Goal: Task Accomplishment & Management: Manage account settings

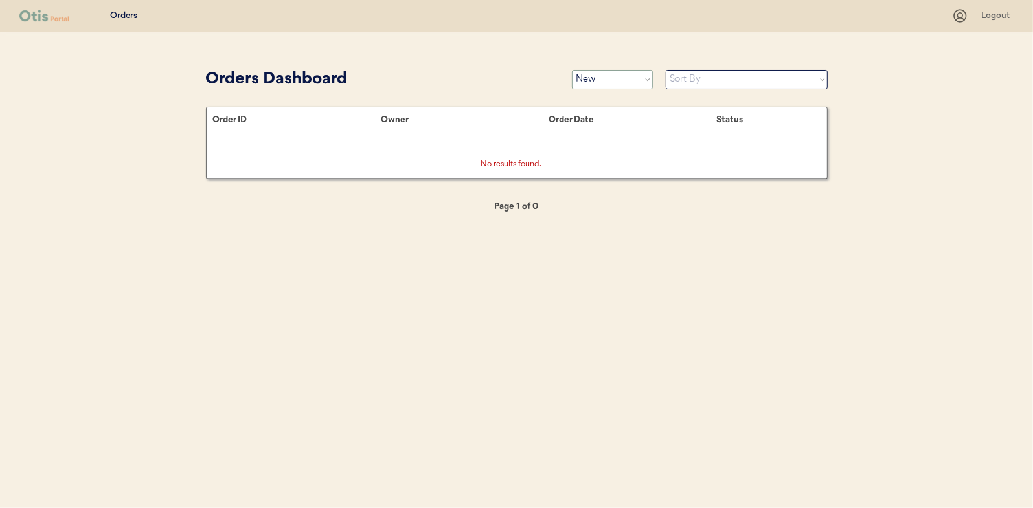
click at [607, 76] on select "Status On Hold New In Progress Complete Pending HW Consent Cancelled" at bounding box center [612, 79] width 81 height 19
select select ""on_hold""
click at [572, 70] on select "Status On Hold New In Progress Complete Pending HW Consent Cancelled" at bounding box center [612, 79] width 81 height 19
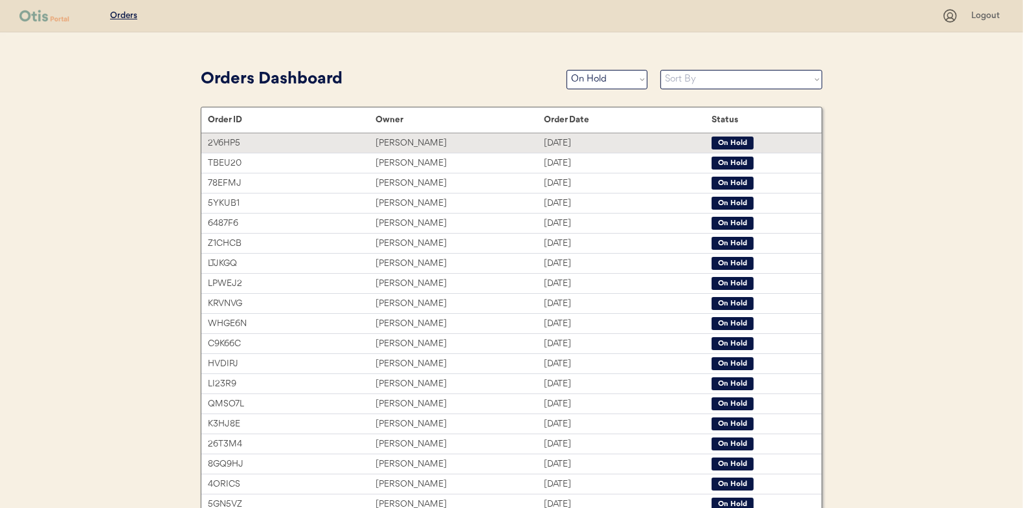
click at [396, 148] on div "[PERSON_NAME]" at bounding box center [460, 143] width 168 height 15
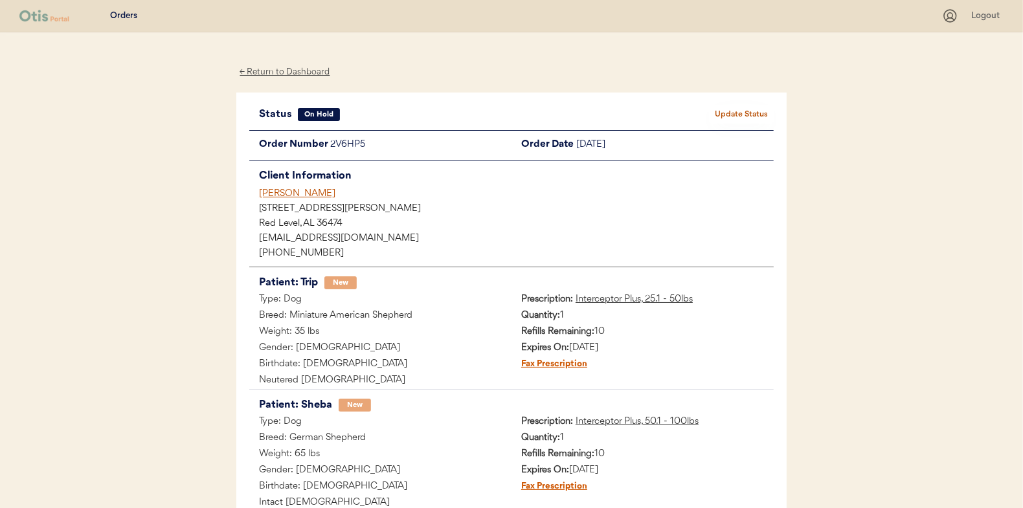
click at [732, 117] on button "Update Status" at bounding box center [741, 115] width 65 height 18
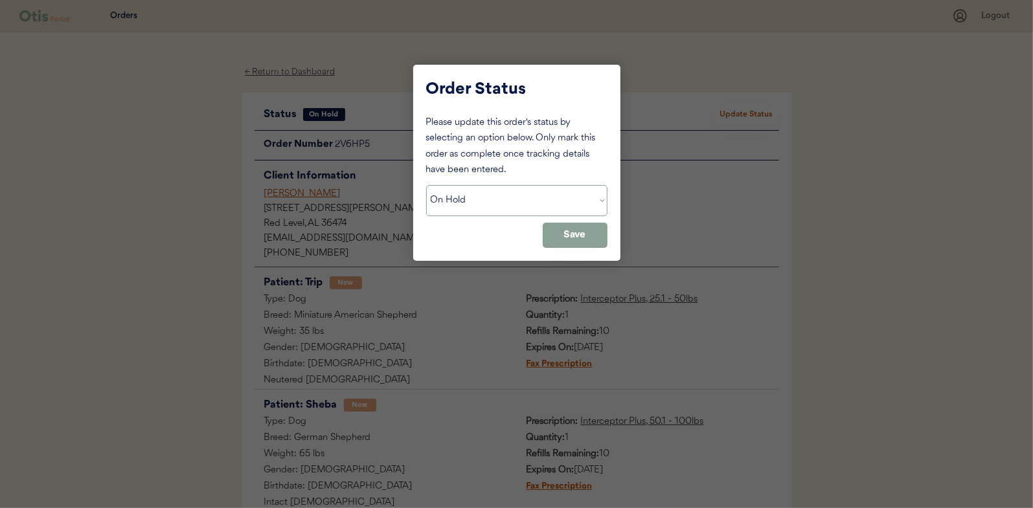
click at [495, 207] on select "Status On Hold New In Progress Complete Pending HW Consent Cancelled" at bounding box center [516, 200] width 181 height 31
select select ""new""
click at [426, 185] on select "Status On Hold New In Progress Complete Pending HW Consent Cancelled" at bounding box center [516, 200] width 181 height 31
click at [560, 231] on button "Save" at bounding box center [575, 235] width 65 height 25
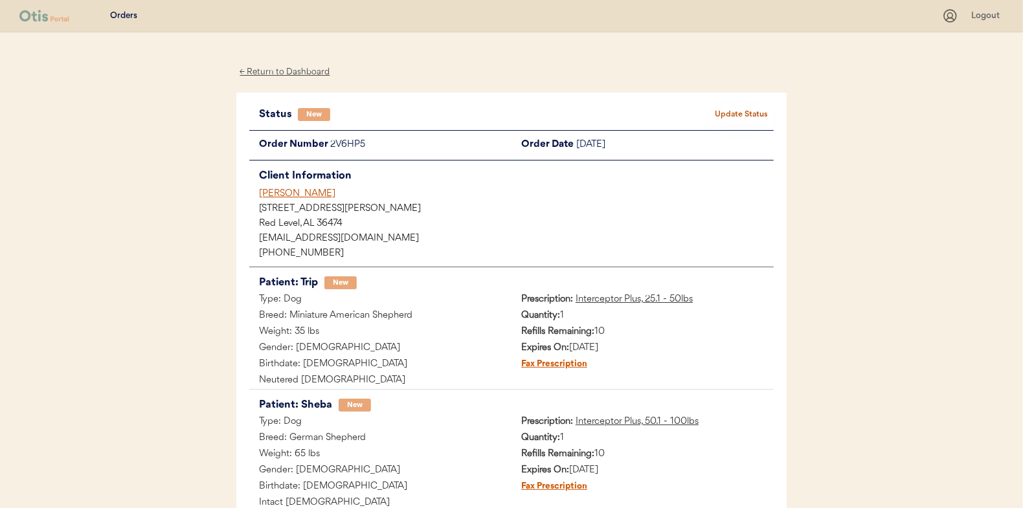
click at [294, 71] on div "← Return to Dashboard" at bounding box center [284, 72] width 97 height 15
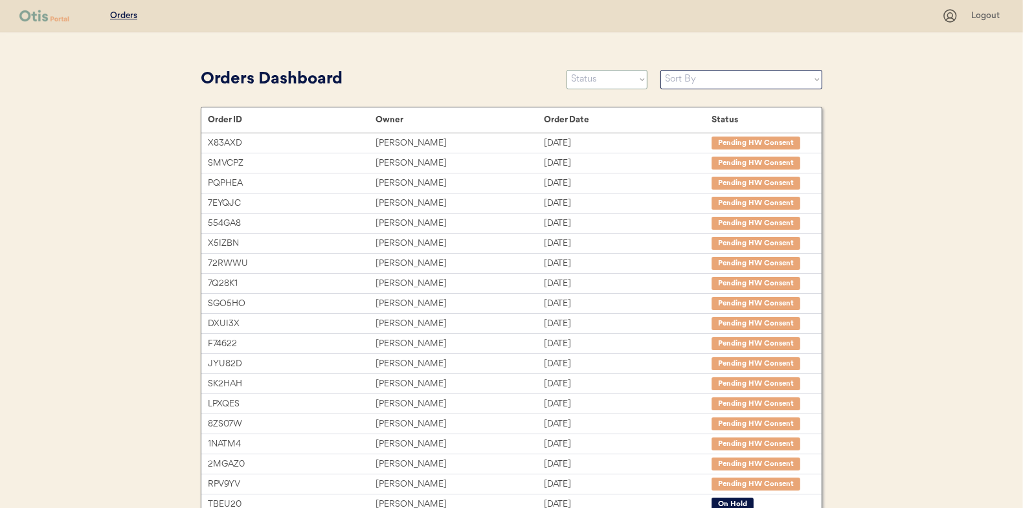
click at [620, 74] on select "Status On Hold New In Progress Complete Pending HW Consent Cancelled" at bounding box center [607, 79] width 81 height 19
select select ""new""
click at [567, 70] on select "Status On Hold New In Progress Complete Pending HW Consent Cancelled" at bounding box center [607, 79] width 81 height 19
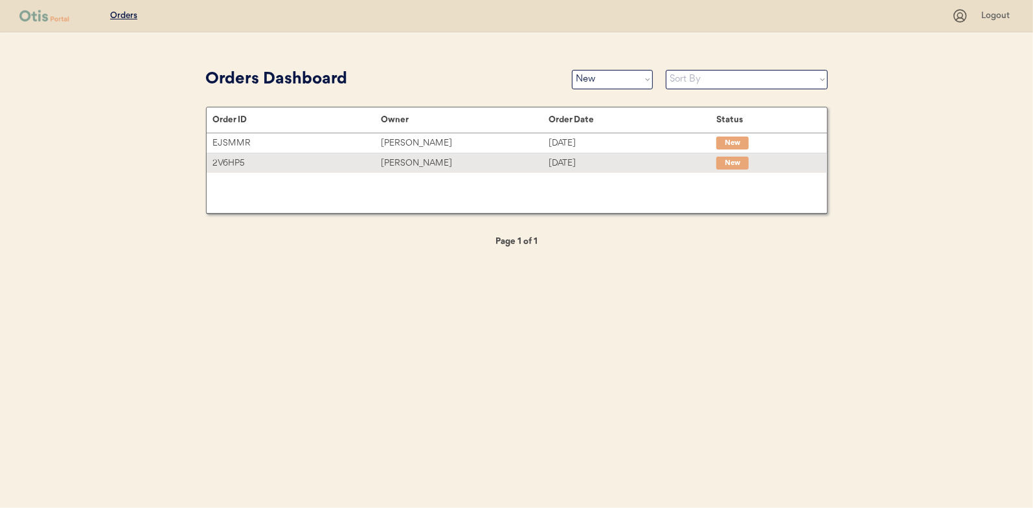
click at [418, 161] on div "Kaitlynn Hyde" at bounding box center [465, 163] width 168 height 15
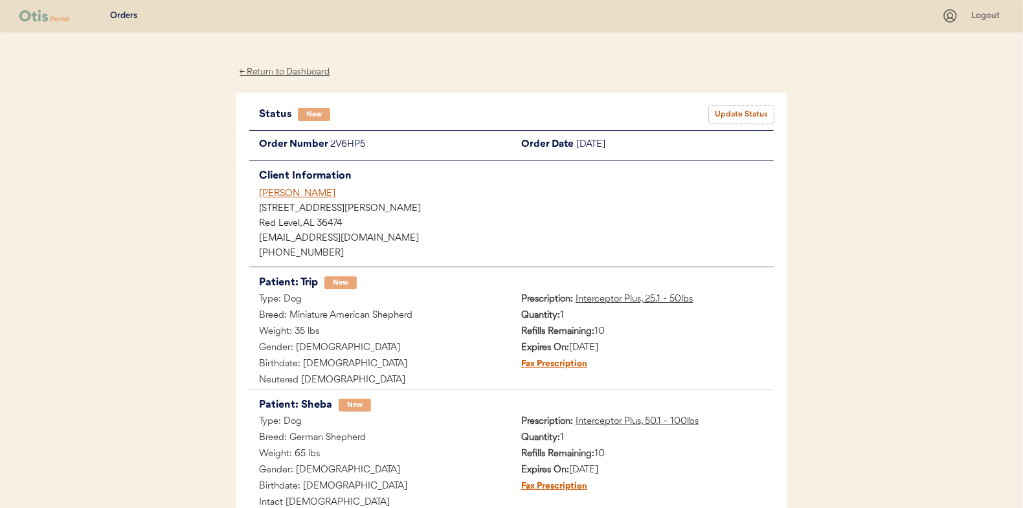
click at [756, 109] on button "Update Status" at bounding box center [741, 115] width 65 height 18
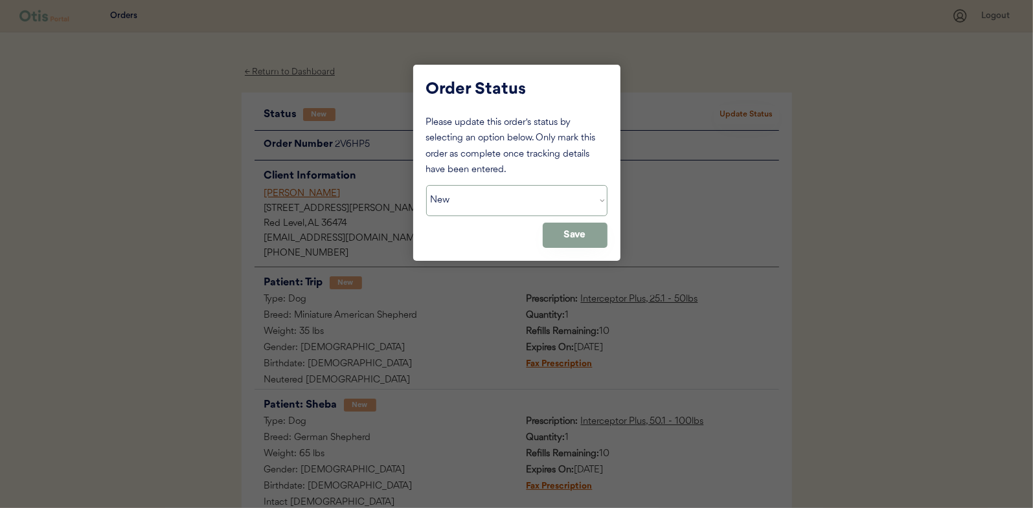
click at [494, 211] on select "Status On Hold New In Progress Complete Pending HW Consent Cancelled" at bounding box center [516, 200] width 181 height 31
select select ""in_progress""
click at [426, 185] on select "Status On Hold New In Progress Complete Pending HW Consent Cancelled" at bounding box center [516, 200] width 181 height 31
click at [563, 240] on button "Save" at bounding box center [575, 235] width 65 height 25
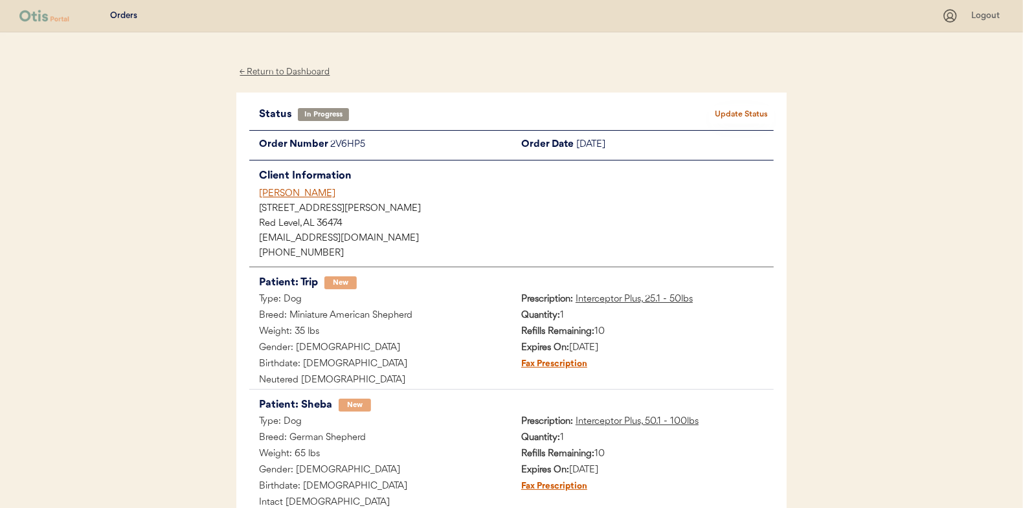
click at [293, 76] on div "← Return to Dashboard" at bounding box center [284, 72] width 97 height 15
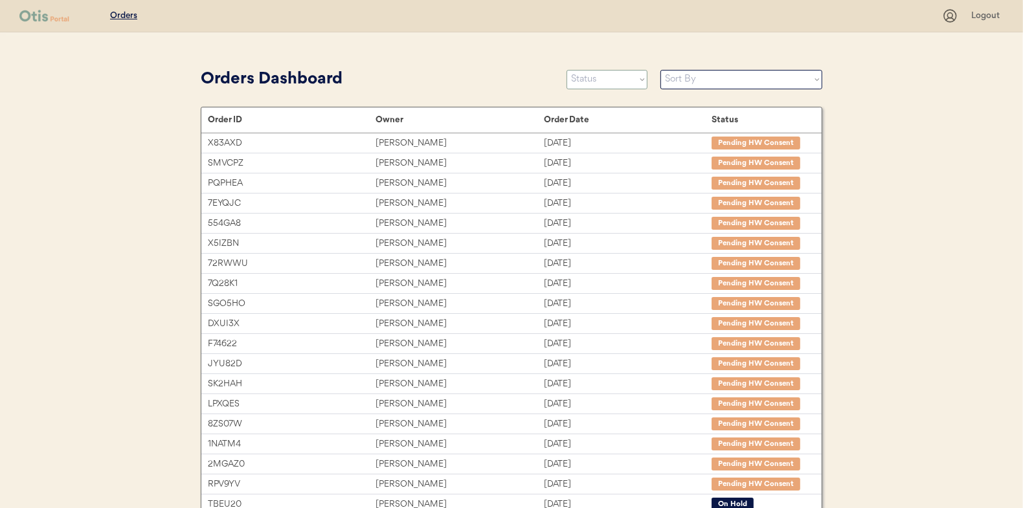
click at [611, 76] on select "Status On Hold New In Progress Complete Pending HW Consent Cancelled" at bounding box center [607, 79] width 81 height 19
select select ""new""
click at [567, 70] on select "Status On Hold New In Progress Complete Pending HW Consent Cancelled" at bounding box center [607, 79] width 81 height 19
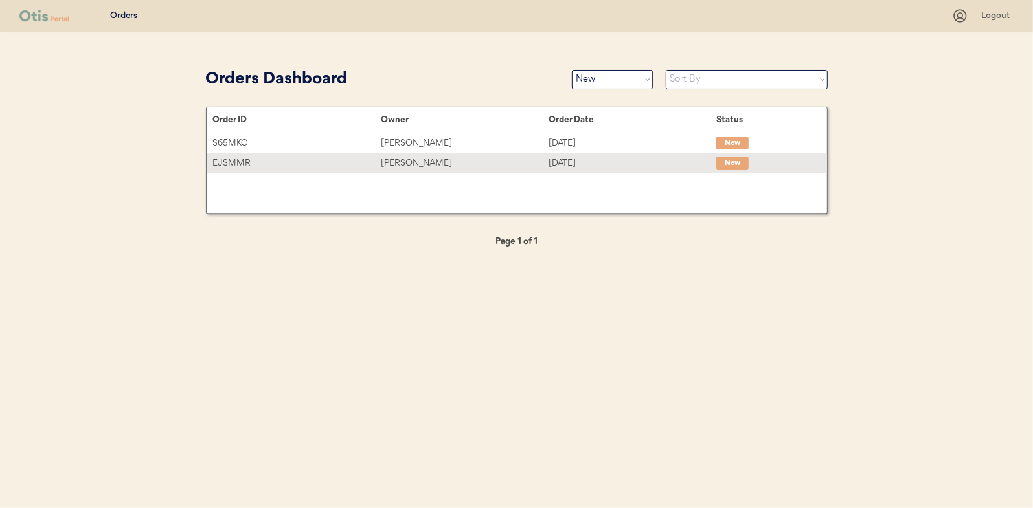
click at [405, 164] on div "[PERSON_NAME]" at bounding box center [465, 163] width 168 height 15
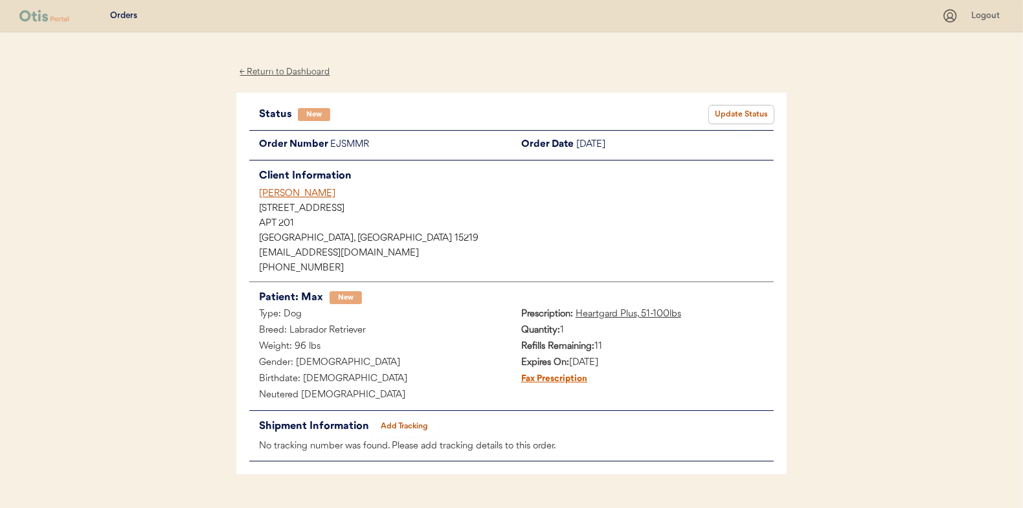
click at [743, 112] on button "Update Status" at bounding box center [741, 115] width 65 height 18
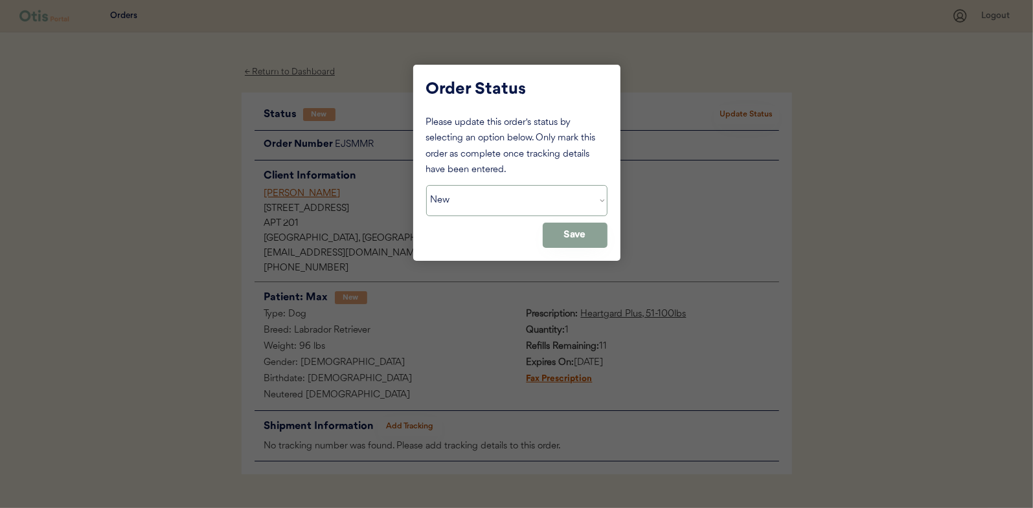
click at [502, 202] on select "Status On Hold New In Progress Complete Pending HW Consent Cancelled" at bounding box center [516, 200] width 181 height 31
select select ""in_progress""
click at [426, 185] on select "Status On Hold New In Progress Complete Pending HW Consent Cancelled" at bounding box center [516, 200] width 181 height 31
click at [596, 239] on button "Save" at bounding box center [575, 235] width 65 height 25
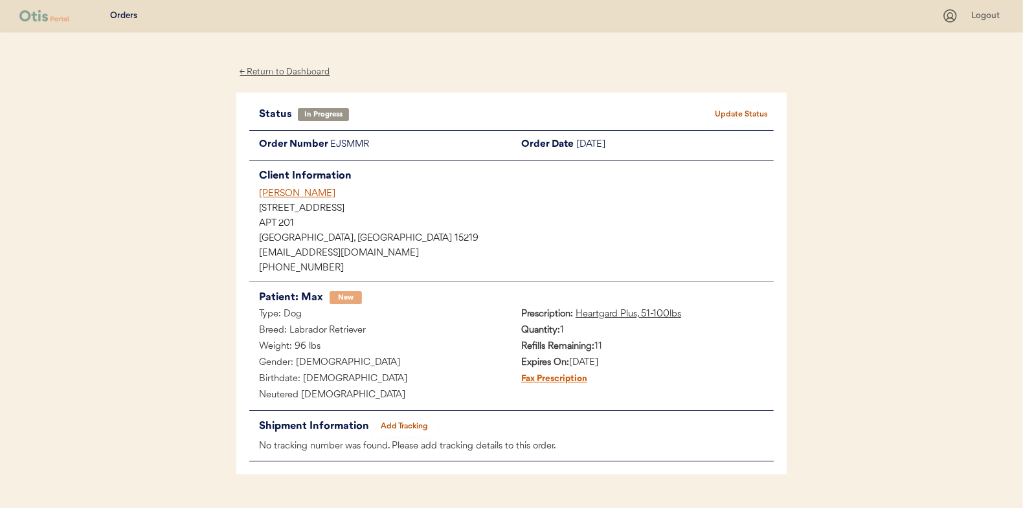
click at [280, 69] on div "← Return to Dashboard" at bounding box center [284, 72] width 97 height 15
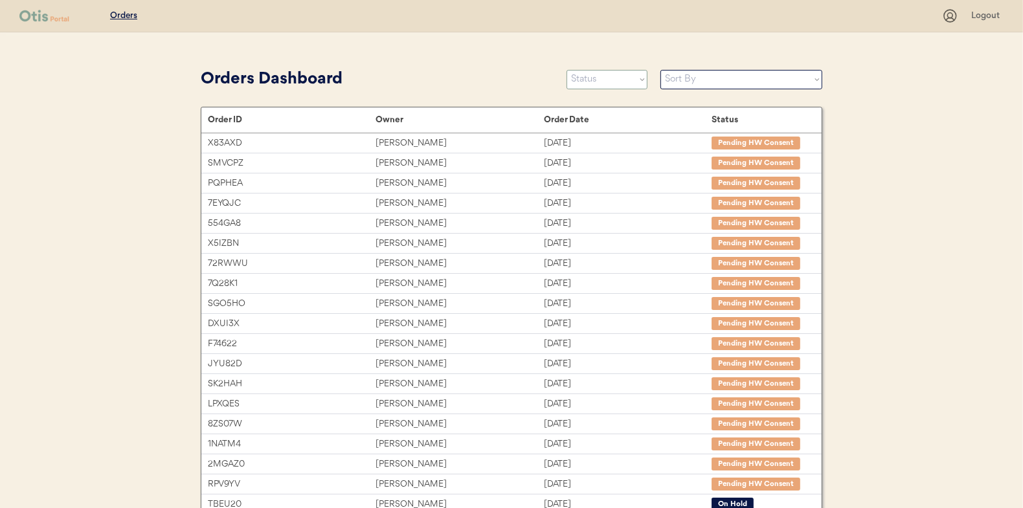
click at [589, 76] on select "Status On Hold New In Progress Complete Pending HW Consent Cancelled" at bounding box center [607, 79] width 81 height 19
select select ""new""
click at [567, 70] on select "Status On Hold New In Progress Complete Pending HW Consent Cancelled" at bounding box center [607, 79] width 81 height 19
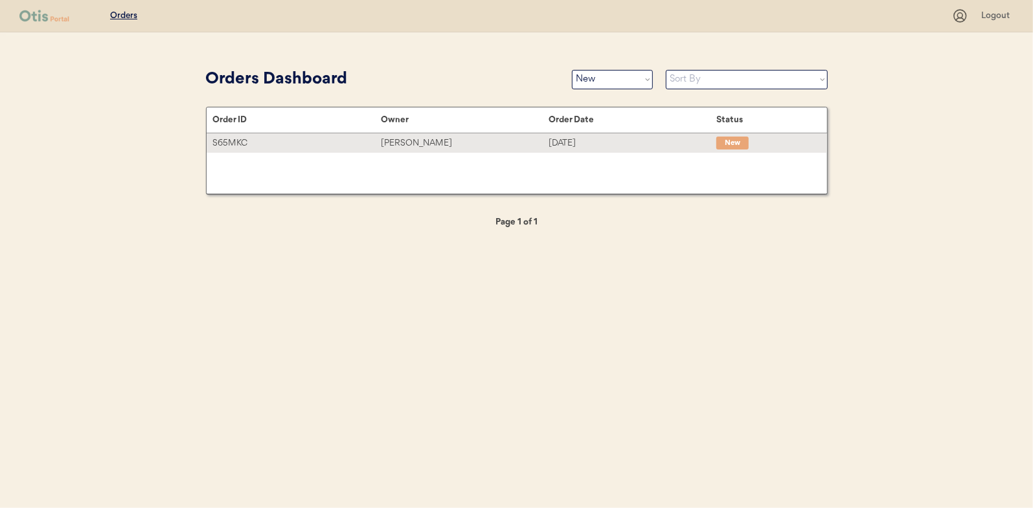
click at [416, 142] on div "Chastity Davenport" at bounding box center [465, 143] width 168 height 15
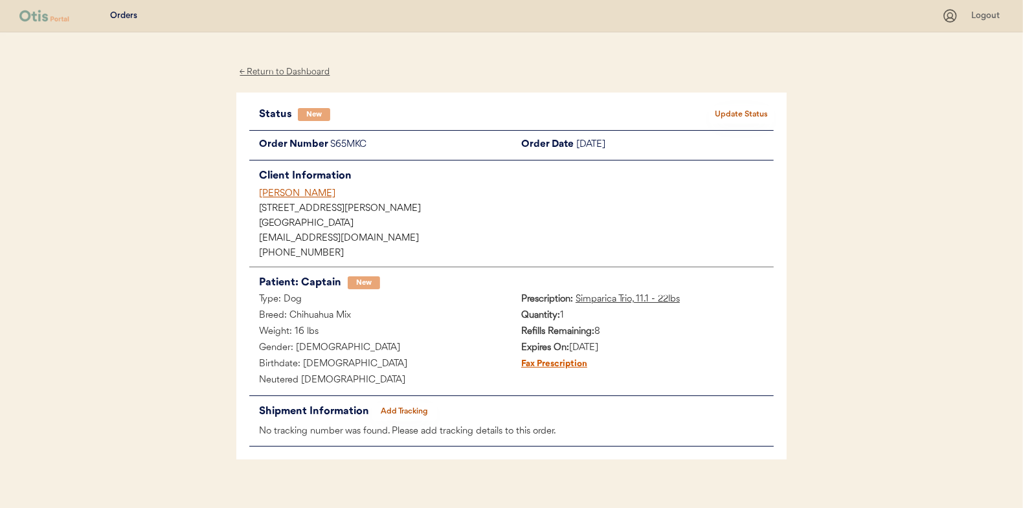
click at [763, 117] on button "Update Status" at bounding box center [741, 115] width 65 height 18
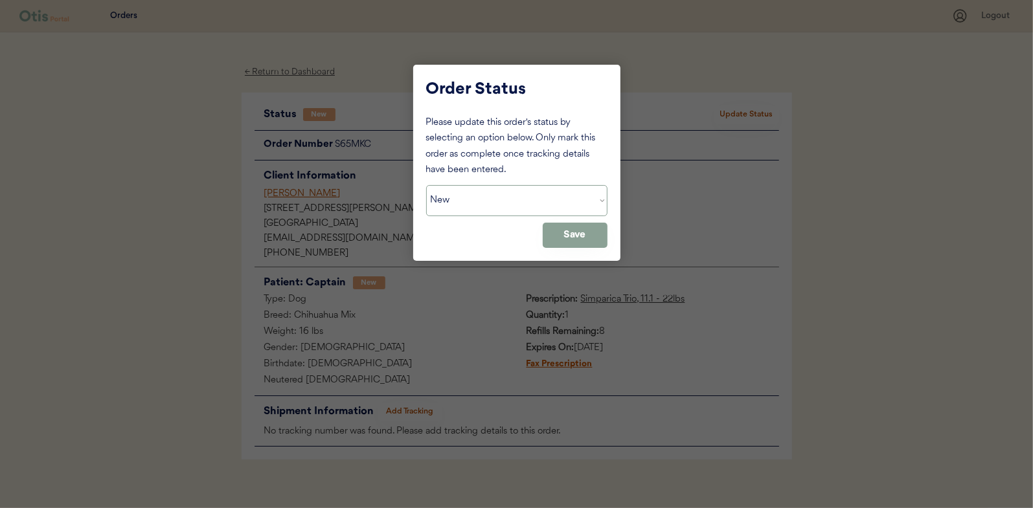
click at [477, 201] on select "Status On Hold New In Progress Complete Pending HW Consent Cancelled" at bounding box center [516, 200] width 181 height 31
select select ""in_progress""
click at [426, 185] on select "Status On Hold New In Progress Complete Pending HW Consent Cancelled" at bounding box center [516, 200] width 181 height 31
click at [570, 233] on button "Save" at bounding box center [575, 235] width 65 height 25
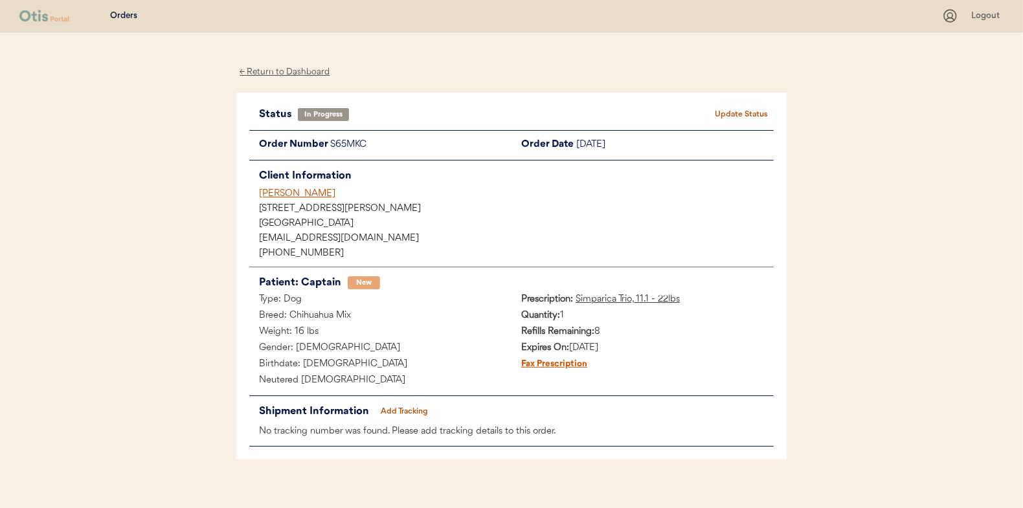
click at [270, 74] on div "← Return to Dashboard" at bounding box center [284, 72] width 97 height 15
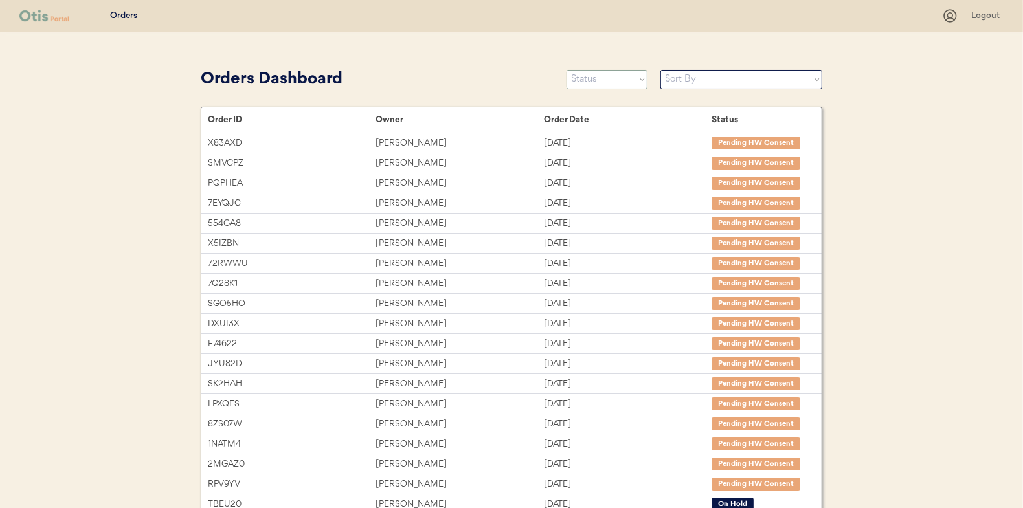
click at [607, 80] on select "Status On Hold New In Progress Complete Pending HW Consent Cancelled" at bounding box center [607, 79] width 81 height 19
select select ""new""
click at [567, 70] on select "Status On Hold New In Progress Complete Pending HW Consent Cancelled" at bounding box center [607, 79] width 81 height 19
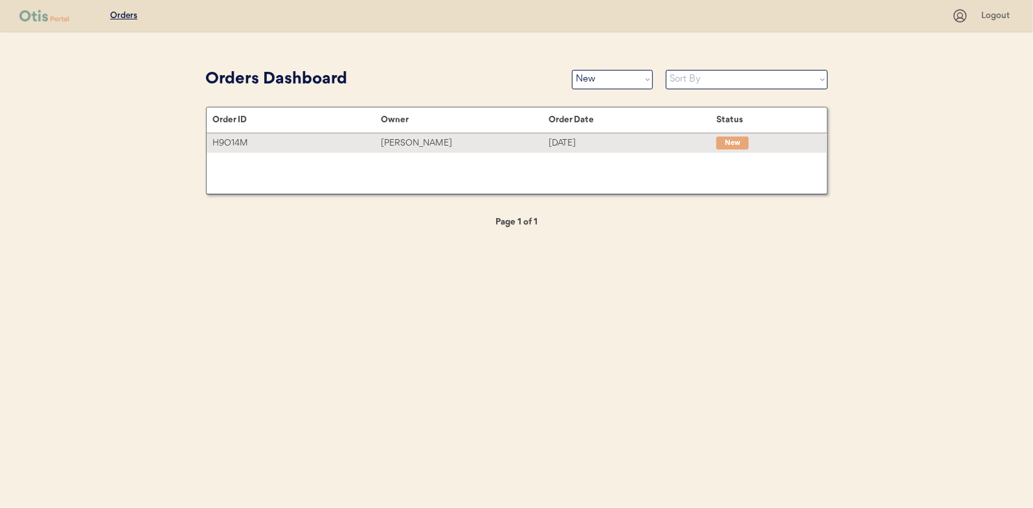
click at [433, 145] on div "[PERSON_NAME]" at bounding box center [465, 143] width 168 height 15
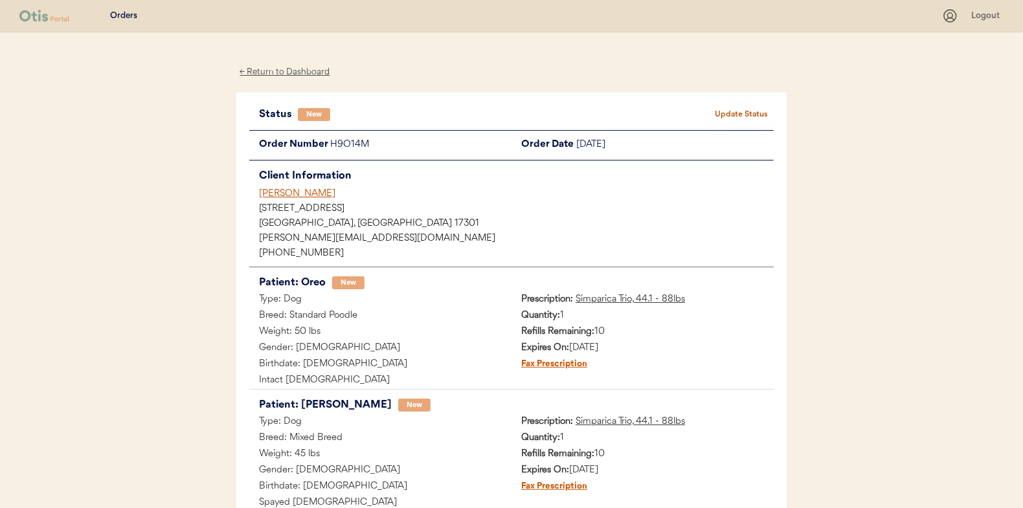
click at [738, 110] on button "Update Status" at bounding box center [741, 115] width 65 height 18
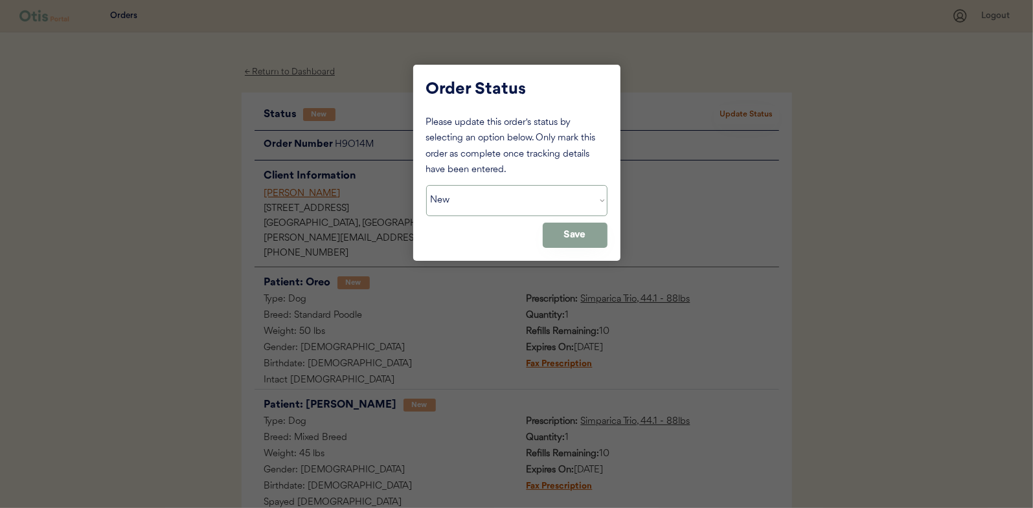
click at [491, 198] on select "Status On Hold New In Progress Complete Pending HW Consent Cancelled" at bounding box center [516, 200] width 181 height 31
select select ""in_progress""
click at [426, 185] on select "Status On Hold New In Progress Complete Pending HW Consent Cancelled" at bounding box center [516, 200] width 181 height 31
click at [575, 235] on button "Save" at bounding box center [575, 235] width 65 height 25
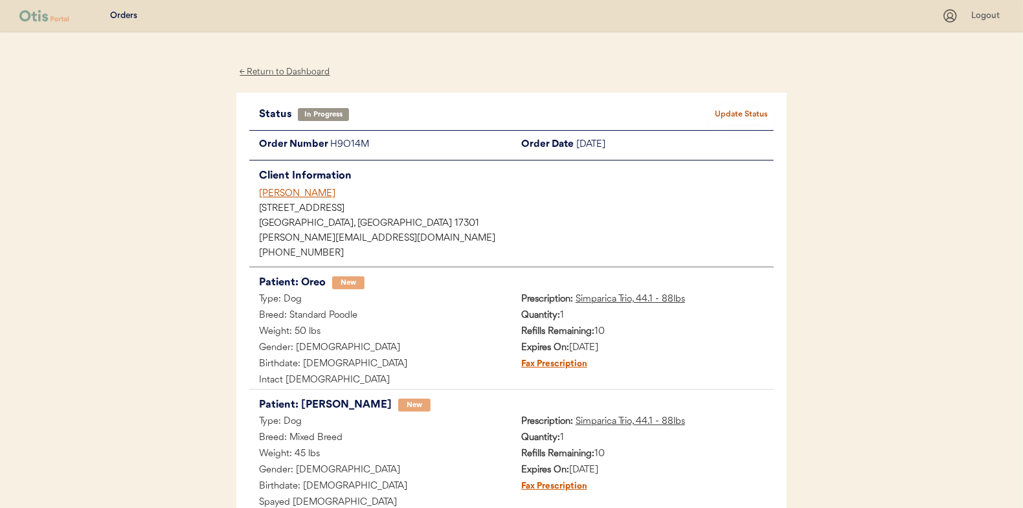
click at [289, 68] on div "← Return to Dashboard" at bounding box center [284, 72] width 97 height 15
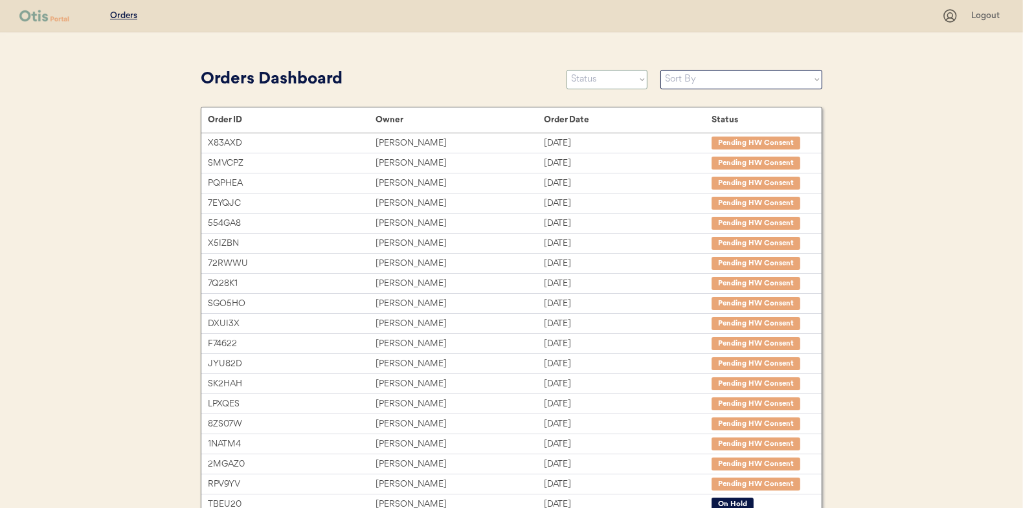
click at [589, 78] on select "Status On Hold New In Progress Complete Pending HW Consent Cancelled" at bounding box center [607, 79] width 81 height 19
click at [567, 70] on select "Status On Hold New In Progress Complete Pending HW Consent Cancelled" at bounding box center [607, 79] width 81 height 19
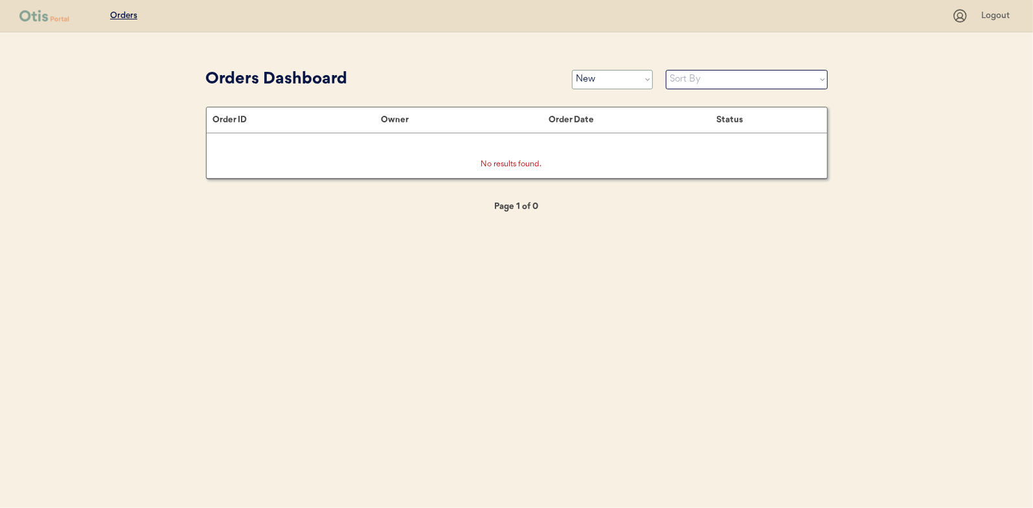
click at [585, 84] on select "Status On Hold New In Progress Complete Pending HW Consent Cancelled" at bounding box center [612, 79] width 81 height 19
click at [572, 70] on select "Status On Hold New In Progress Complete Pending HW Consent Cancelled" at bounding box center [612, 79] width 81 height 19
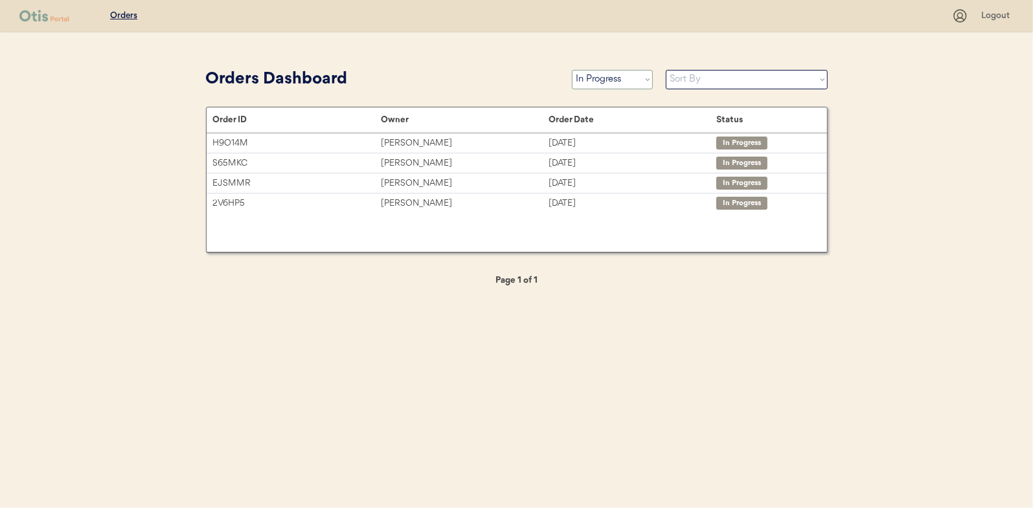
click at [598, 81] on select "Status On Hold New In Progress Complete Pending HW Consent Cancelled" at bounding box center [612, 79] width 81 height 19
select select ""new""
click at [572, 70] on select "Status On Hold New In Progress Complete Pending HW Consent Cancelled" at bounding box center [612, 79] width 81 height 19
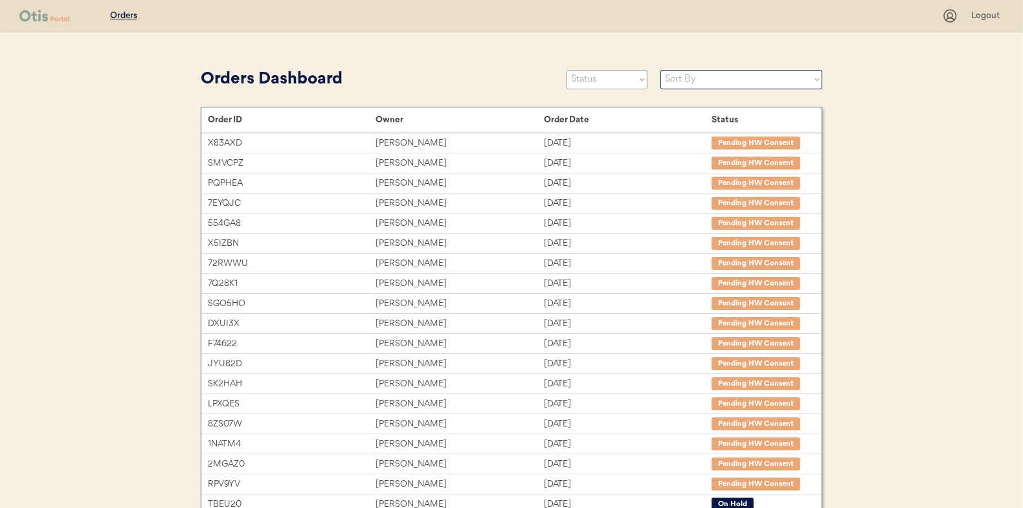
click at [600, 80] on select "Status On Hold New In Progress Complete Pending HW Consent Cancelled" at bounding box center [607, 79] width 81 height 19
select select ""in_progress""
click at [567, 70] on select "Status On Hold New In Progress Complete Pending HW Consent Cancelled" at bounding box center [607, 79] width 81 height 19
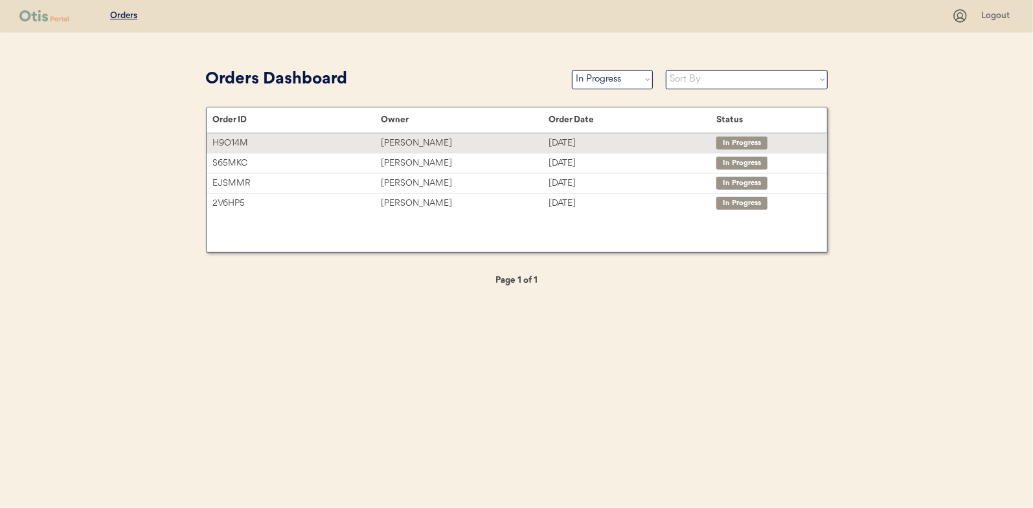
click at [404, 141] on div "Erika R Laughman" at bounding box center [465, 143] width 168 height 15
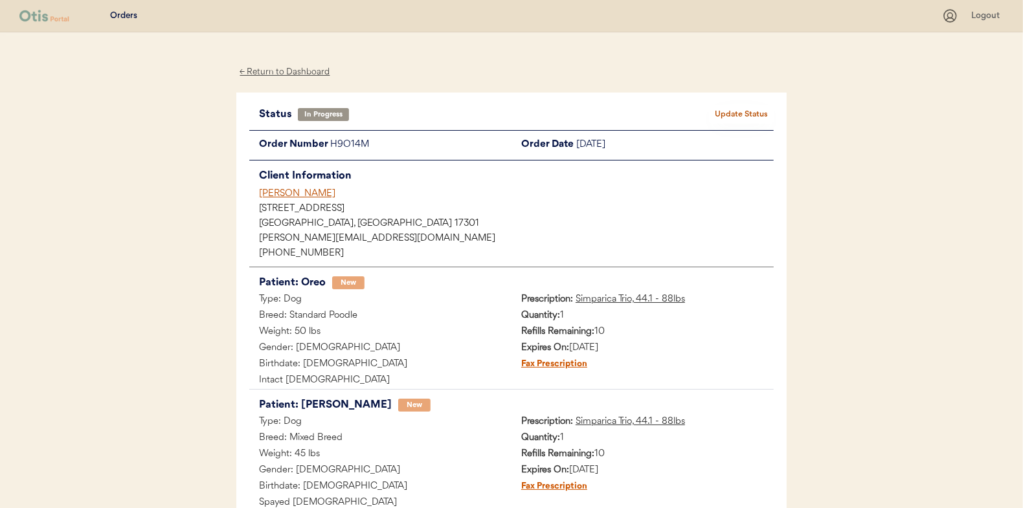
click at [199, 240] on div "Patients Consults Orders Logout ← Return to Dashboard Status In Progress Update…" at bounding box center [511, 323] width 1023 height 647
click at [291, 67] on div "← Return to Dashboard" at bounding box center [284, 72] width 97 height 15
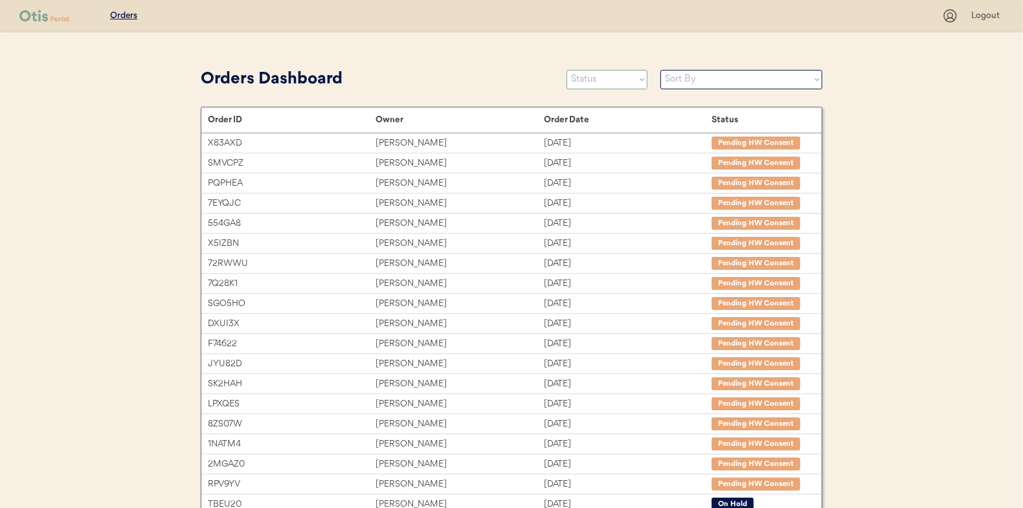
click at [583, 74] on select "Status On Hold New In Progress Complete Pending HW Consent Cancelled" at bounding box center [607, 79] width 81 height 19
click at [567, 70] on select "Status On Hold New In Progress Complete Pending HW Consent Cancelled" at bounding box center [607, 79] width 81 height 19
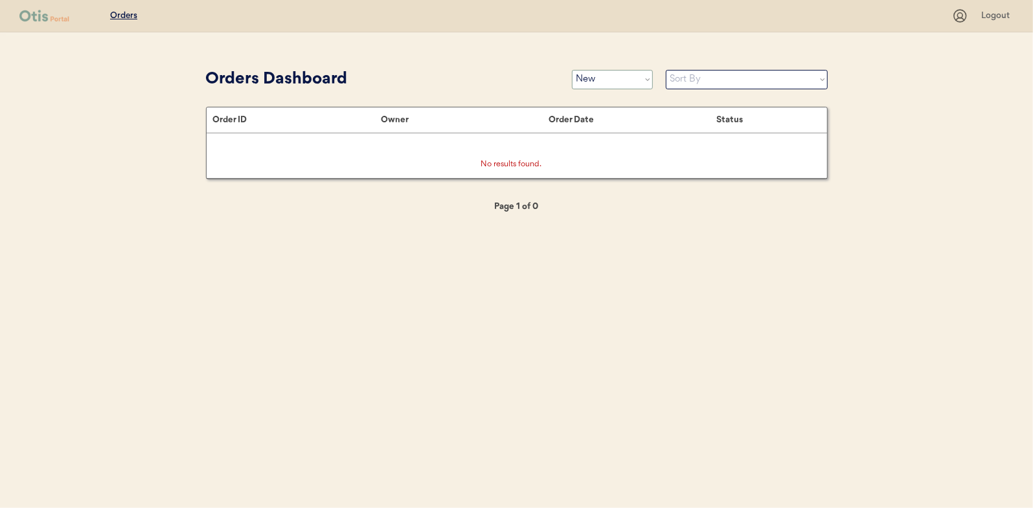
click at [603, 75] on select "Status On Hold New In Progress Complete Pending HW Consent Cancelled" at bounding box center [612, 79] width 81 height 19
click at [572, 70] on select "Status On Hold New In Progress Complete Pending HW Consent Cancelled" at bounding box center [612, 79] width 81 height 19
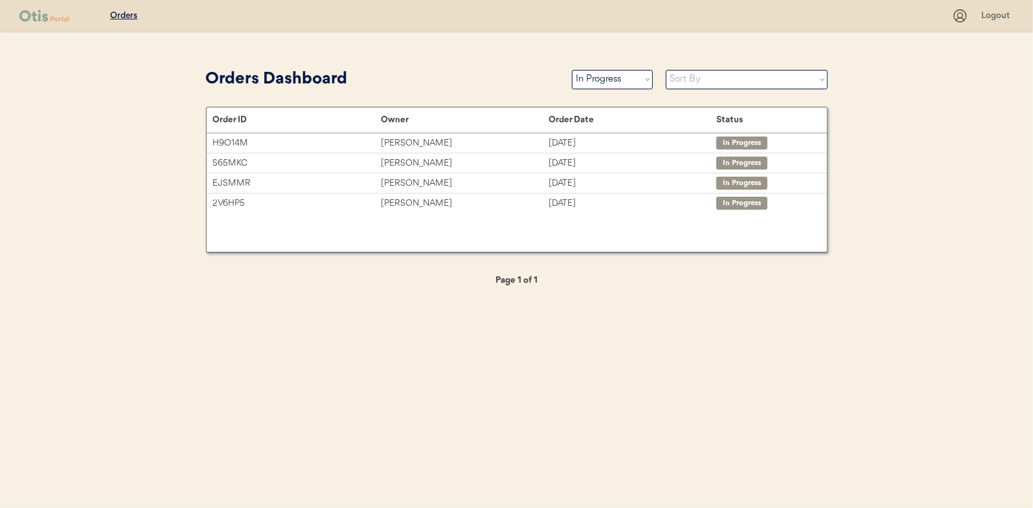
click at [596, 81] on select "Status On Hold New In Progress Complete Pending HW Consent Cancelled" at bounding box center [612, 79] width 81 height 19
click at [572, 70] on select "Status On Hold New In Progress Complete Pending HW Consent Cancelled" at bounding box center [612, 79] width 81 height 19
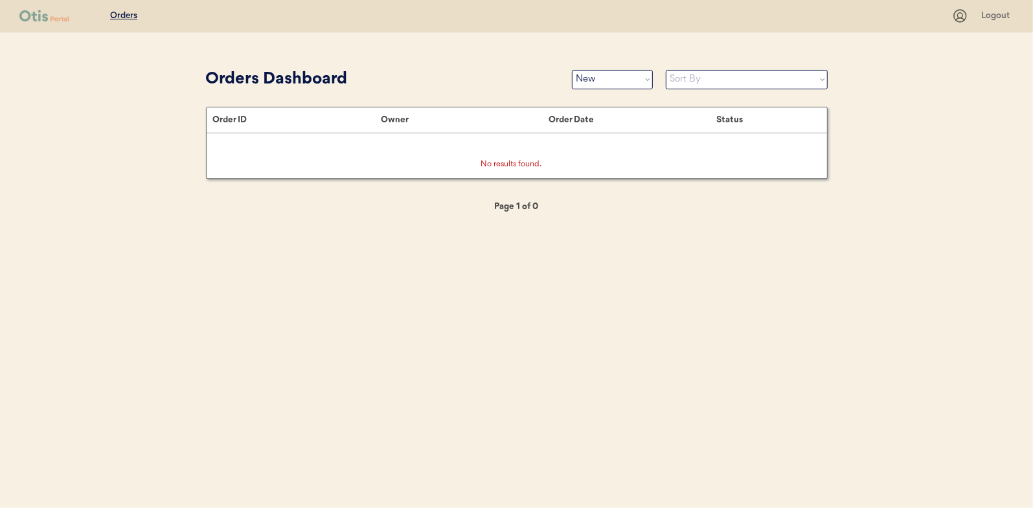
click at [10, 423] on div "Patients Consults Orders Logout Orders Dashboard Status On Hold New In Progress…" at bounding box center [516, 254] width 1033 height 508
click at [598, 74] on select "Status On Hold New In Progress Complete Pending HW Consent Cancelled" at bounding box center [612, 79] width 81 height 19
click at [572, 70] on select "Status On Hold New In Progress Complete Pending HW Consent Cancelled" at bounding box center [612, 79] width 81 height 19
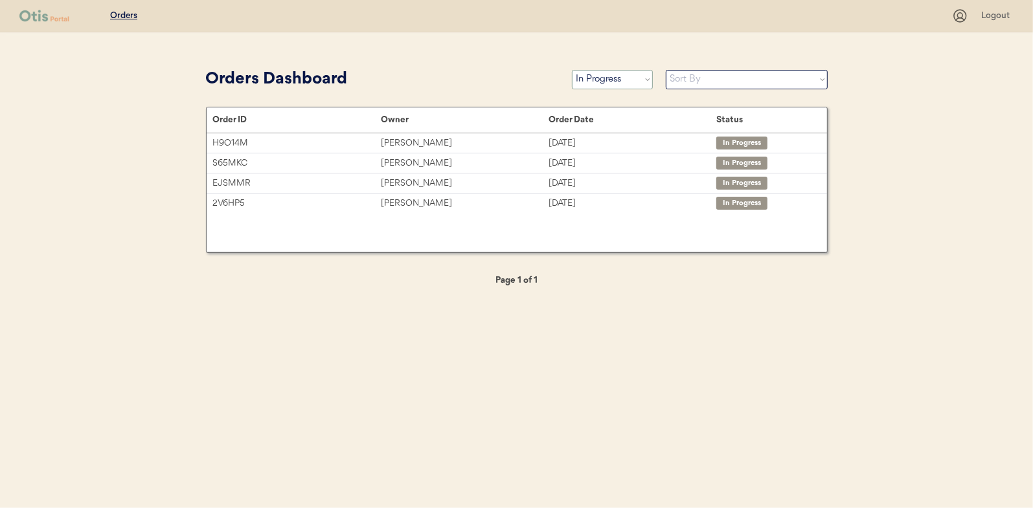
click at [594, 83] on select "Status On Hold New In Progress Complete Pending HW Consent Cancelled" at bounding box center [612, 79] width 81 height 19
select select ""new""
click at [572, 70] on select "Status On Hold New In Progress Complete Pending HW Consent Cancelled" at bounding box center [612, 79] width 81 height 19
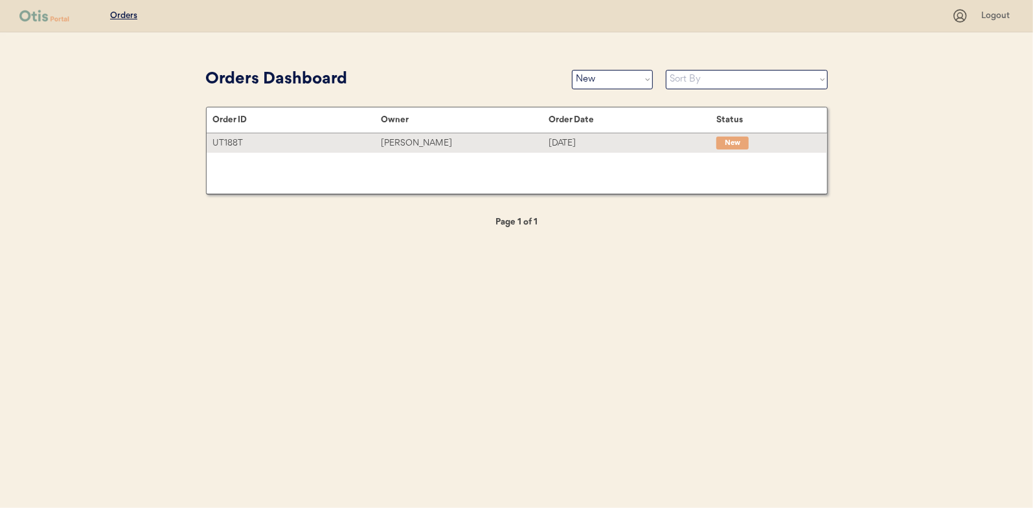
click at [419, 142] on div "Denise Landingham" at bounding box center [465, 143] width 168 height 15
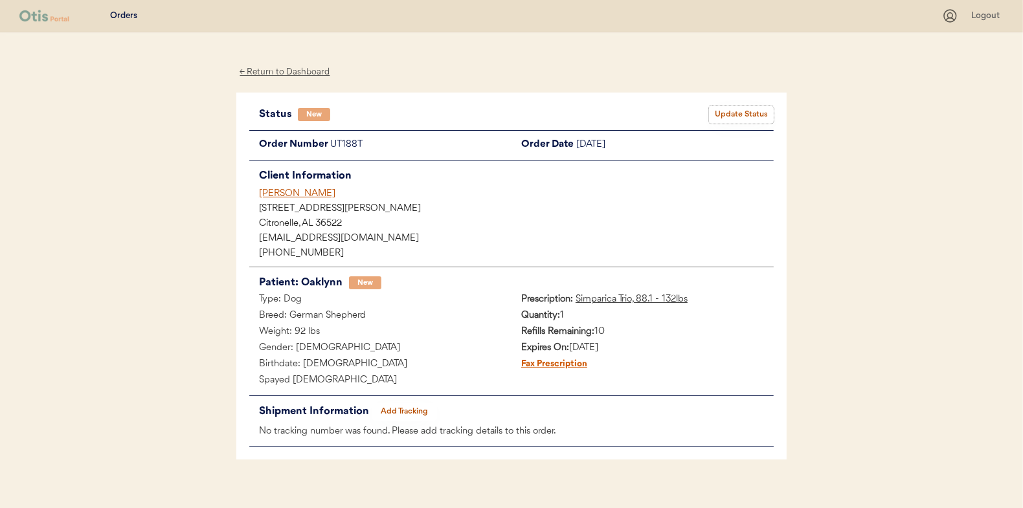
click at [739, 117] on button "Update Status" at bounding box center [741, 115] width 65 height 18
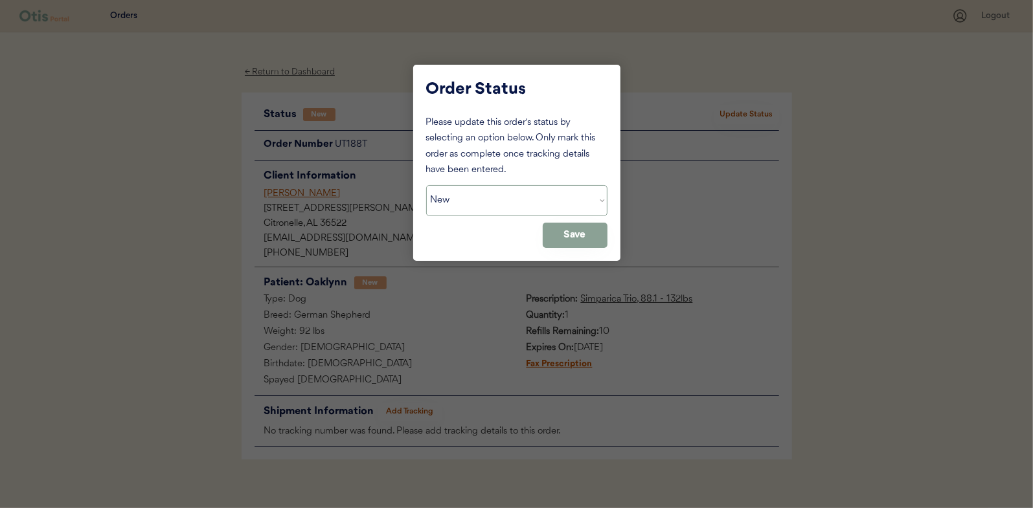
click at [469, 197] on select "Status On Hold New In Progress Complete Pending HW Consent Cancelled" at bounding box center [516, 200] width 181 height 31
select select ""in_progress""
click at [426, 185] on select "Status On Hold New In Progress Complete Pending HW Consent Cancelled" at bounding box center [516, 200] width 181 height 31
click at [561, 232] on button "Save" at bounding box center [575, 235] width 65 height 25
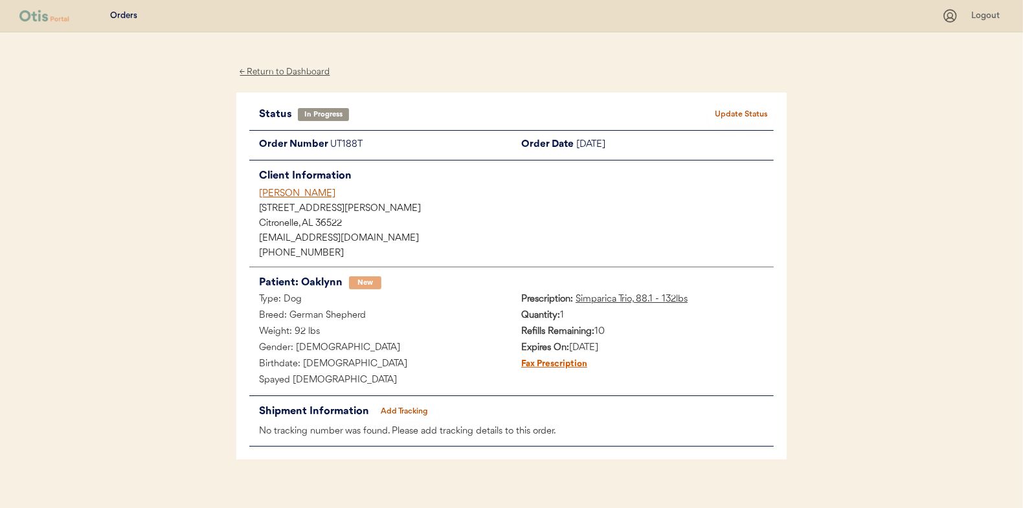
click at [275, 75] on div "← Return to Dashboard" at bounding box center [284, 72] width 97 height 15
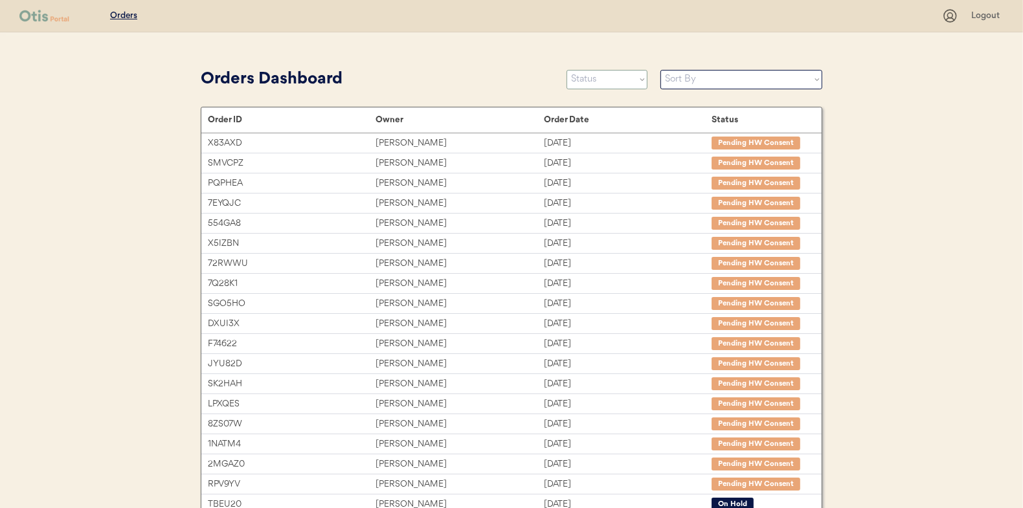
click at [591, 79] on select "Status On Hold New In Progress Complete Pending HW Consent Cancelled" at bounding box center [607, 79] width 81 height 19
select select ""new""
click at [567, 70] on select "Status On Hold New In Progress Complete Pending HW Consent Cancelled" at bounding box center [607, 79] width 81 height 19
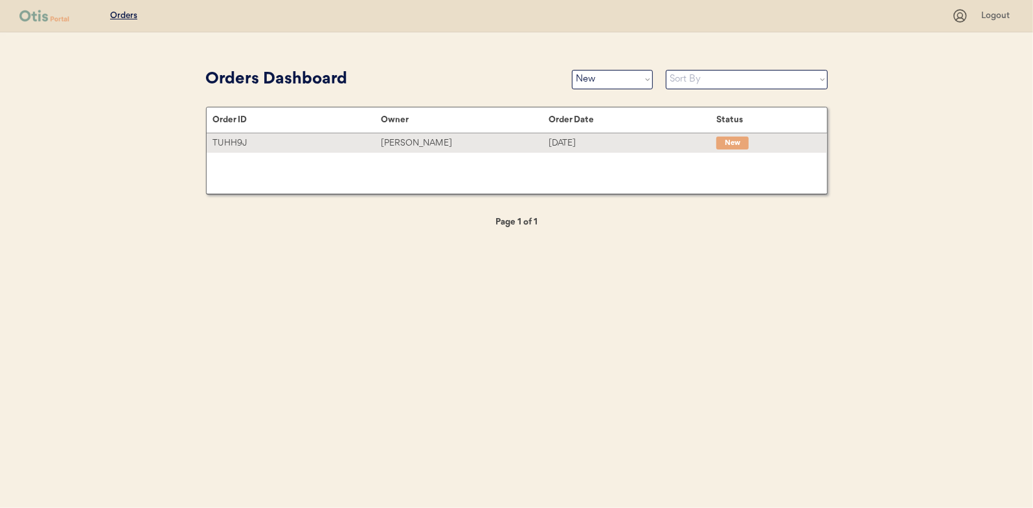
drag, startPoint x: 375, startPoint y: 141, endPoint x: 341, endPoint y: 142, distance: 34.3
click at [375, 141] on div "TUHH9J" at bounding box center [297, 143] width 168 height 15
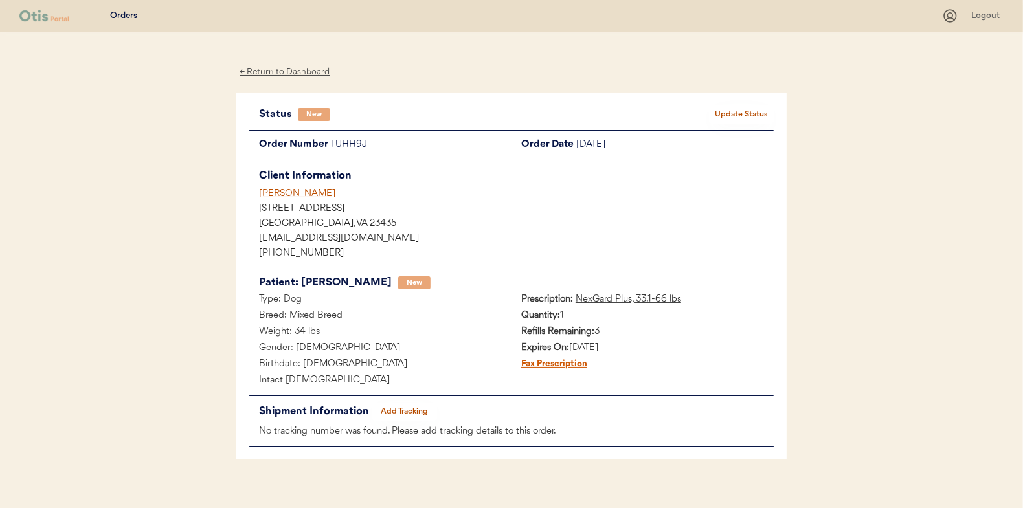
click at [739, 106] on button "Update Status" at bounding box center [741, 115] width 65 height 18
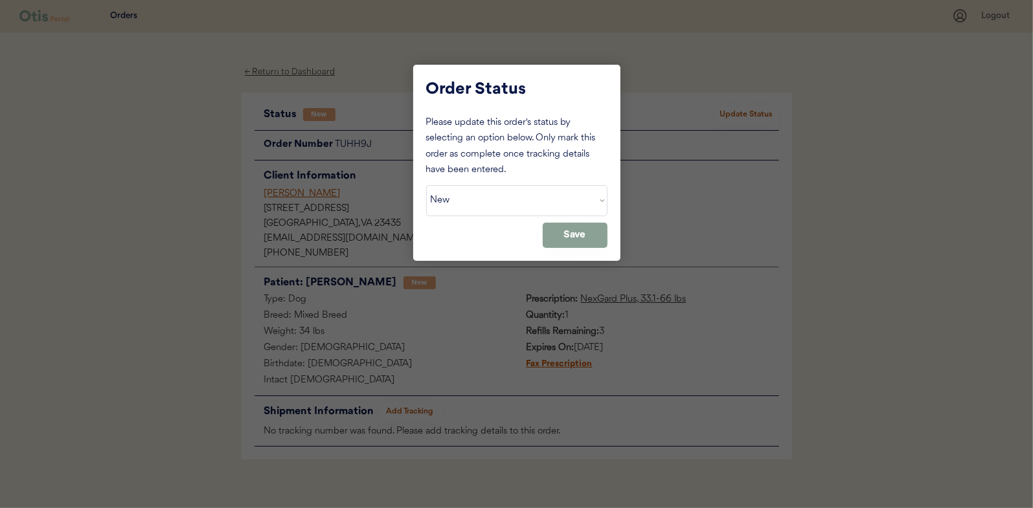
click at [465, 194] on select "Status On Hold New In Progress Complete Pending HW Consent Cancelled" at bounding box center [516, 200] width 181 height 31
select select ""in_progress""
click at [426, 185] on select "Status On Hold New In Progress Complete Pending HW Consent Cancelled" at bounding box center [516, 200] width 181 height 31
click at [580, 240] on button "Save" at bounding box center [575, 235] width 65 height 25
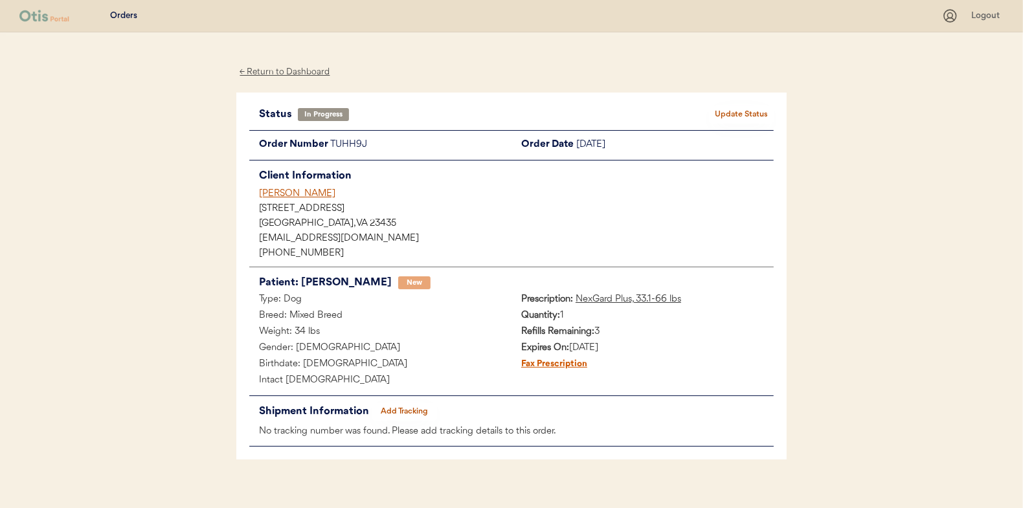
click at [288, 70] on div "← Return to Dashboard" at bounding box center [284, 72] width 97 height 15
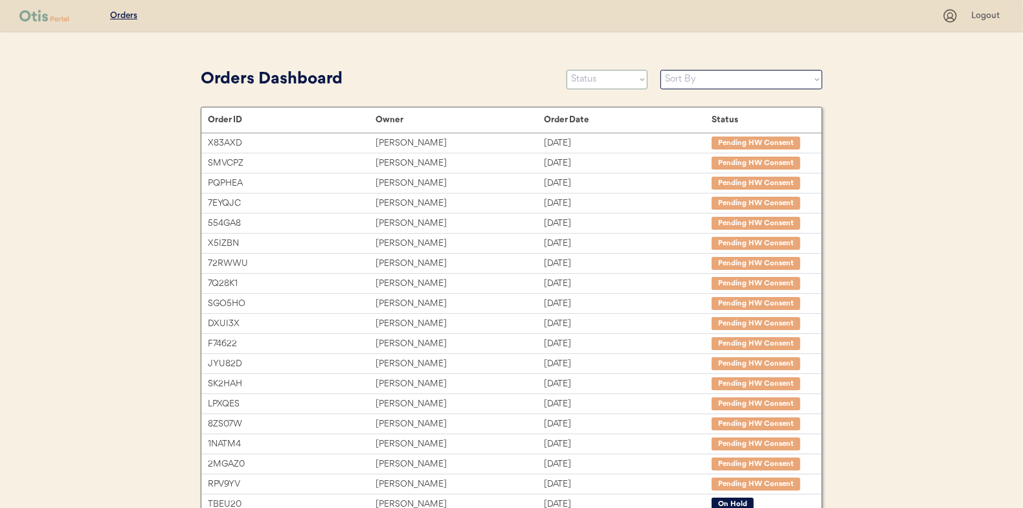
click at [619, 78] on select "Status On Hold New In Progress Complete Pending HW Consent Cancelled" at bounding box center [607, 79] width 81 height 19
click at [567, 70] on select "Status On Hold New In Progress Complete Pending HW Consent Cancelled" at bounding box center [607, 79] width 81 height 19
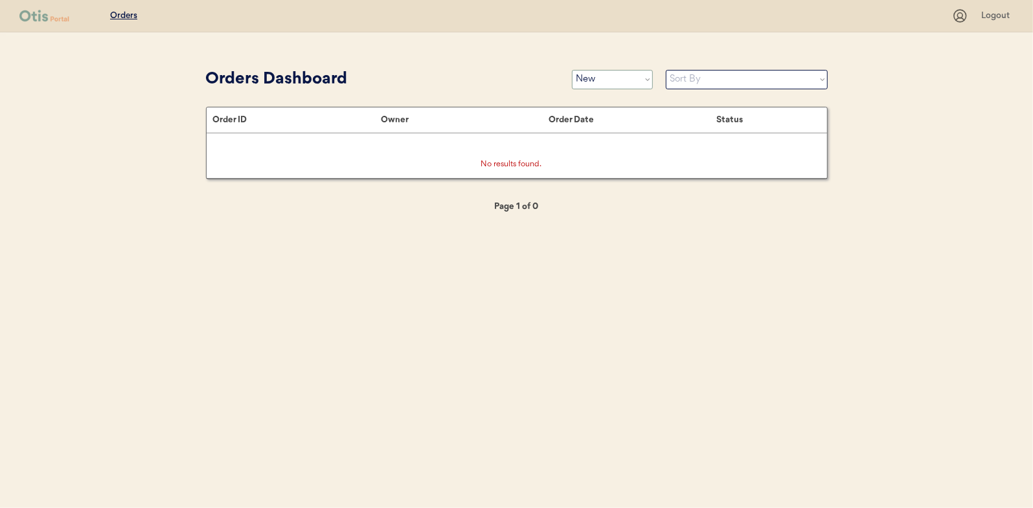
click at [615, 81] on select "Status On Hold New In Progress Complete Pending HW Consent Cancelled" at bounding box center [612, 79] width 81 height 19
click at [572, 70] on select "Status On Hold New In Progress Complete Pending HW Consent Cancelled" at bounding box center [612, 79] width 81 height 19
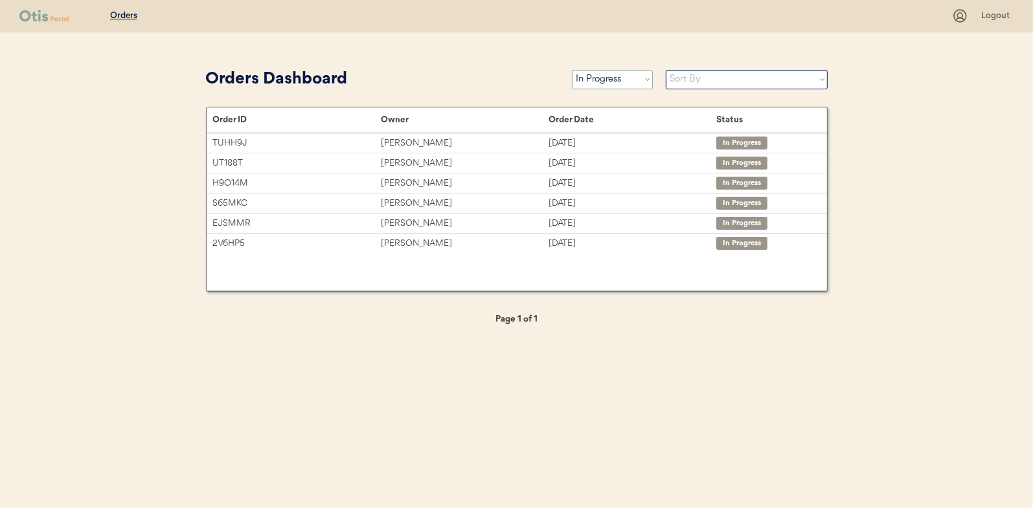
click at [582, 76] on select "Status On Hold New In Progress Complete Pending HW Consent Cancelled" at bounding box center [612, 79] width 81 height 19
select select ""new""
click at [572, 70] on select "Status On Hold New In Progress Complete Pending HW Consent Cancelled" at bounding box center [612, 79] width 81 height 19
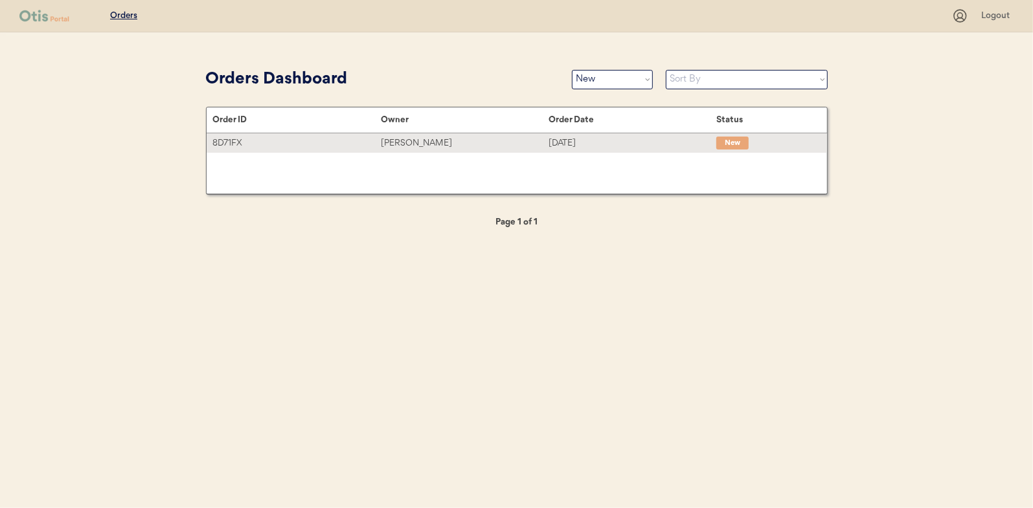
click at [414, 141] on div "Jordan Guinn" at bounding box center [465, 143] width 168 height 15
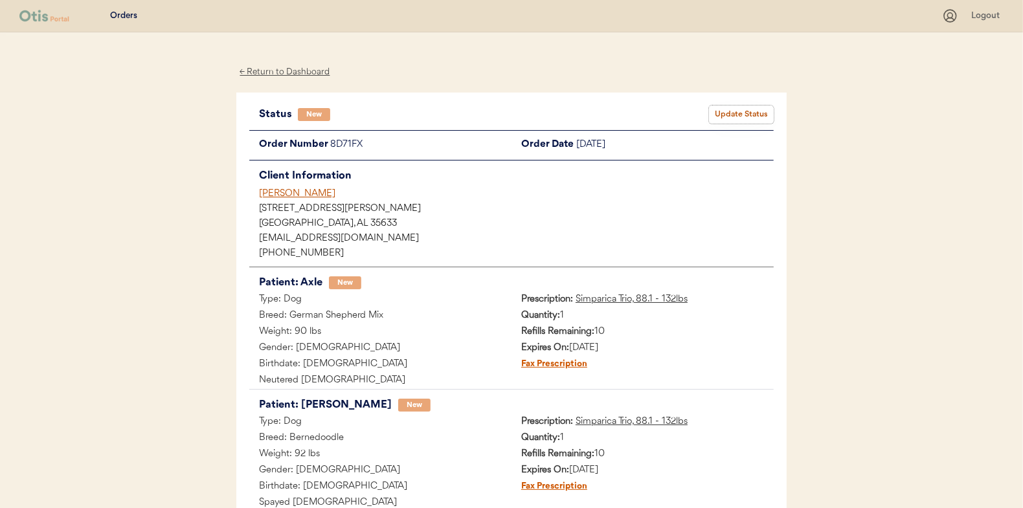
click at [747, 109] on button "Update Status" at bounding box center [741, 115] width 65 height 18
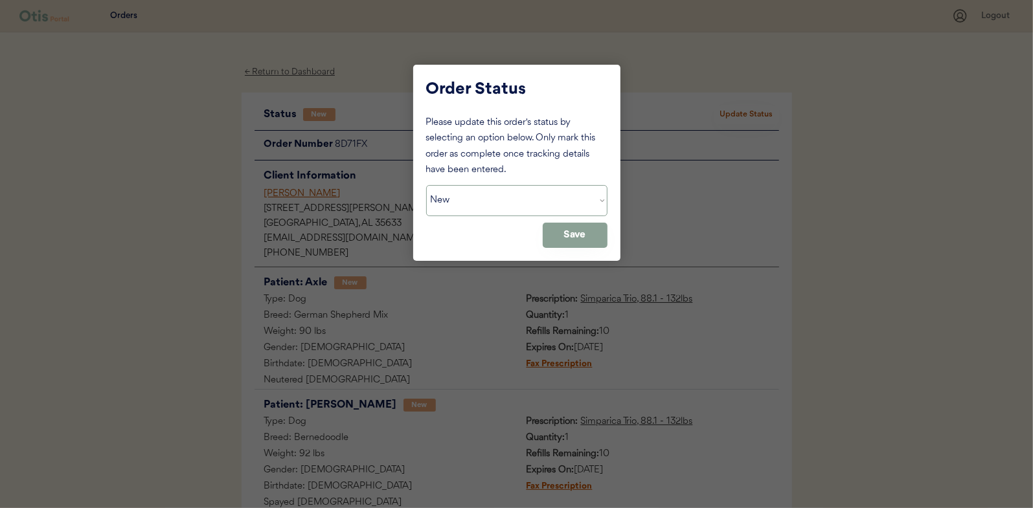
click at [468, 203] on select "Status On Hold New In Progress Complete Pending HW Consent Cancelled" at bounding box center [516, 200] width 181 height 31
select select ""in_progress""
click at [426, 185] on select "Status On Hold New In Progress Complete Pending HW Consent Cancelled" at bounding box center [516, 200] width 181 height 31
click at [583, 242] on button "Save" at bounding box center [575, 235] width 65 height 25
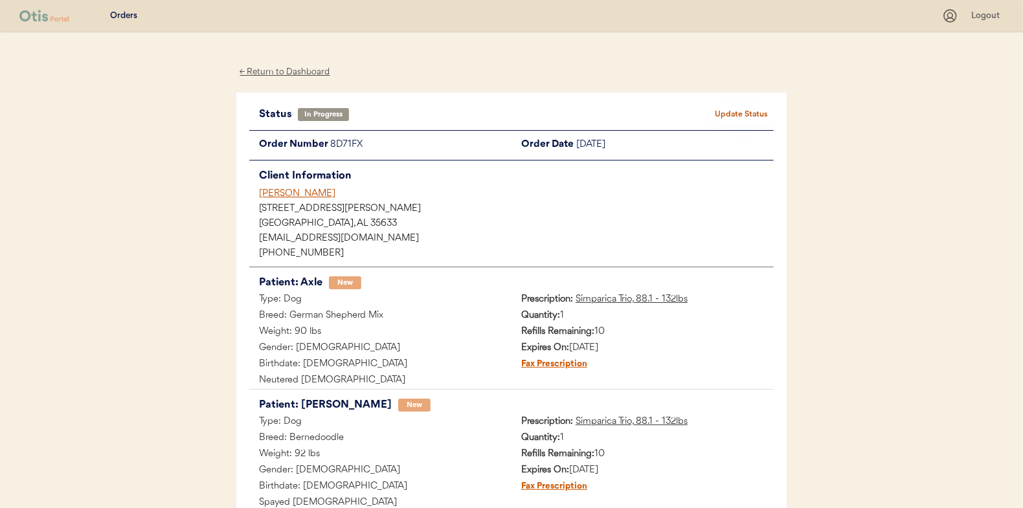
click at [280, 74] on div "← Return to Dashboard" at bounding box center [284, 72] width 97 height 15
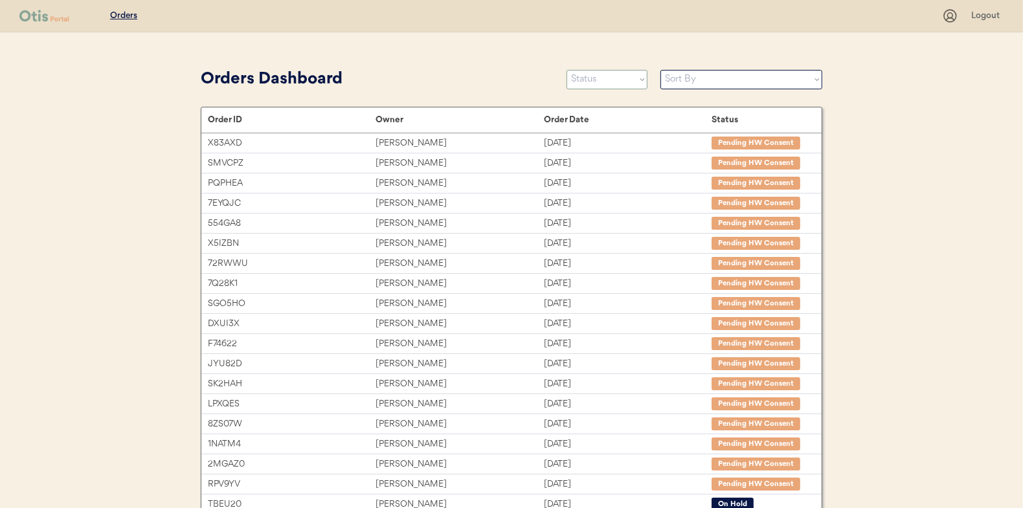
click at [614, 78] on select "Status On Hold New In Progress Complete Pending HW Consent Cancelled" at bounding box center [607, 79] width 81 height 19
select select ""new""
click at [567, 70] on select "Status On Hold New In Progress Complete Pending HW Consent Cancelled" at bounding box center [607, 79] width 81 height 19
